Goal: Task Accomplishment & Management: Manage account settings

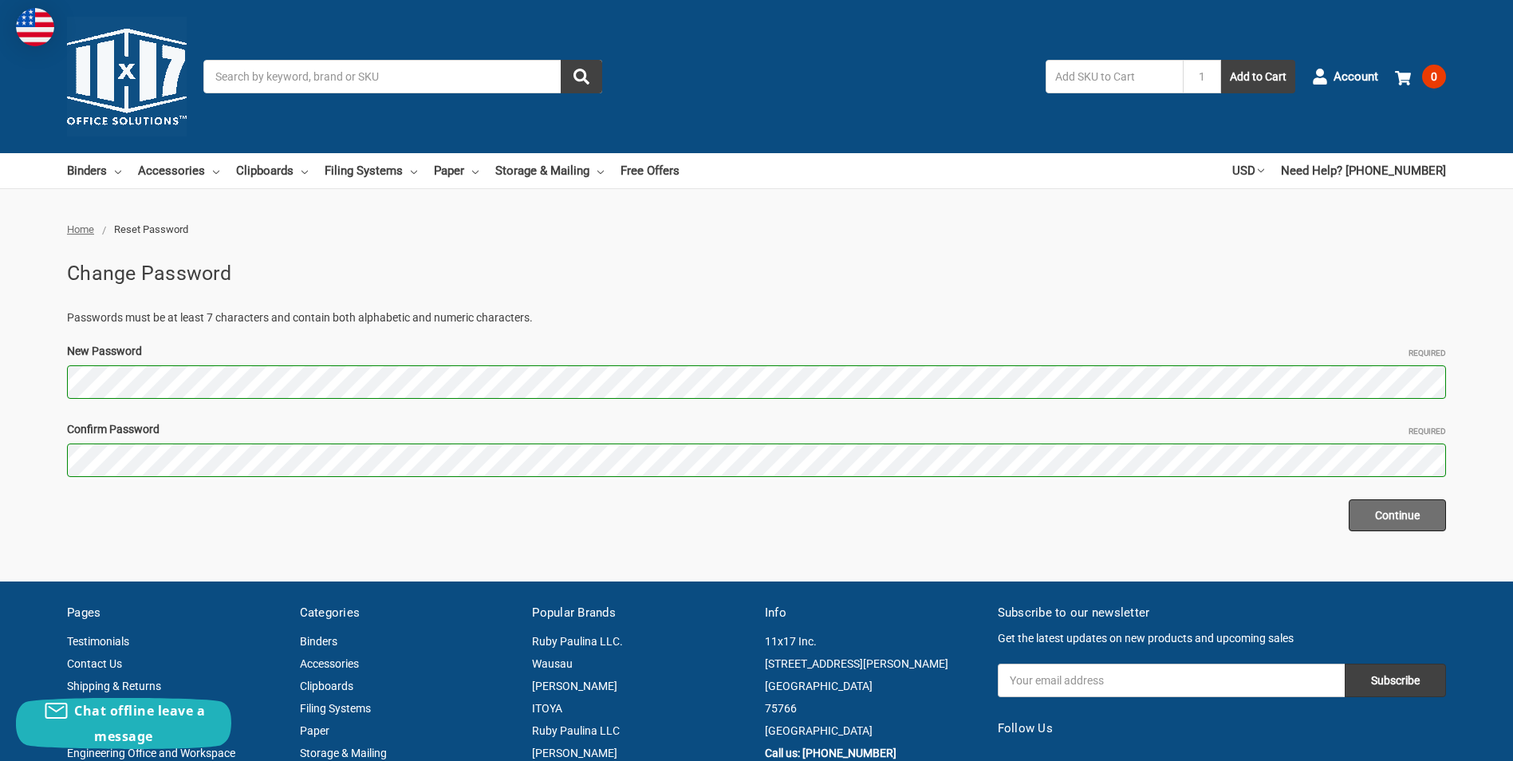
click at [1411, 515] on input "Continue" at bounding box center [1397, 515] width 97 height 32
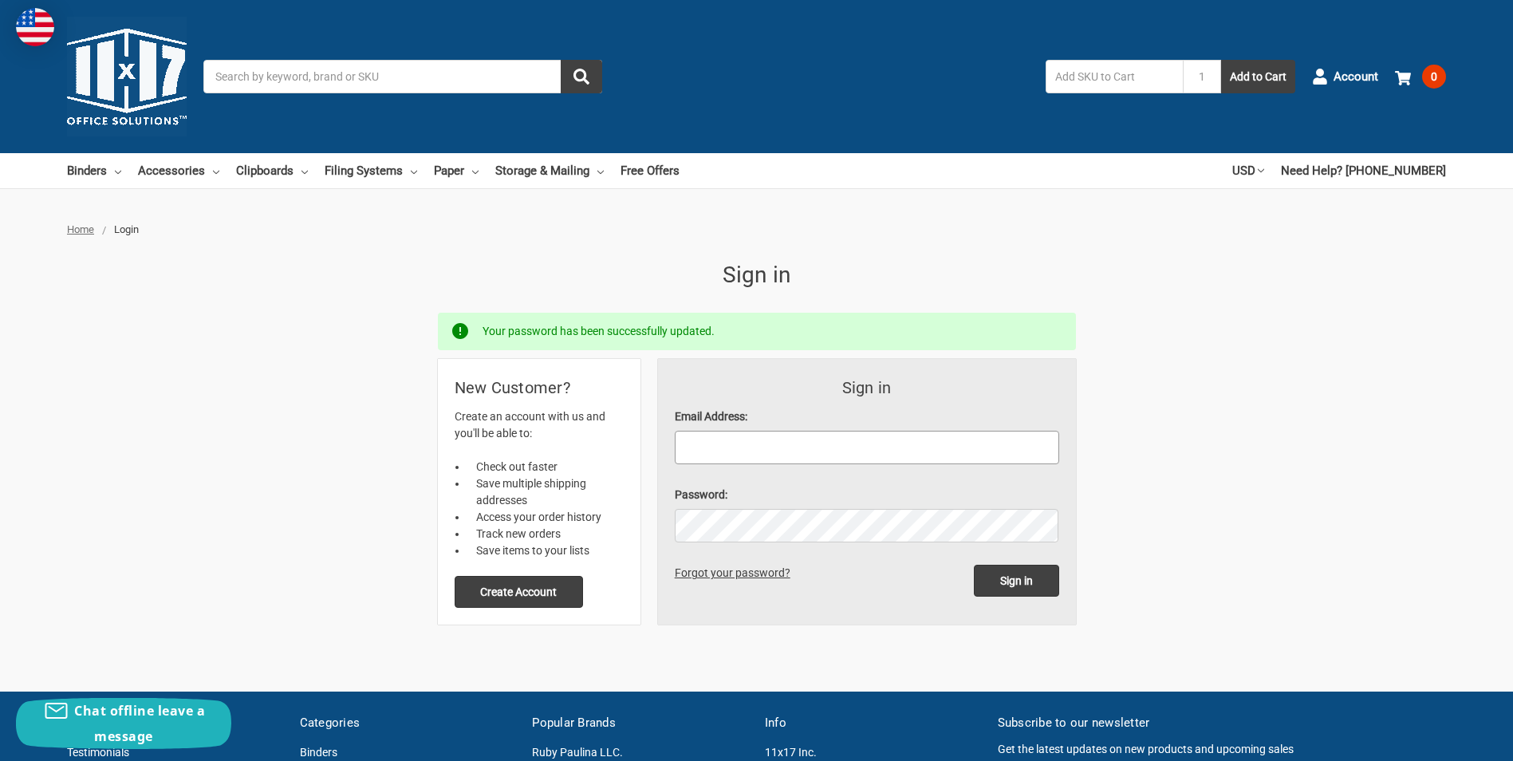
click at [821, 444] on input "Email Address:" at bounding box center [867, 448] width 384 height 34
type input "diane.salazar@strikeusa.com"
click at [996, 580] on input "Sign in" at bounding box center [1016, 581] width 85 height 32
